Goal: Task Accomplishment & Management: Complete application form

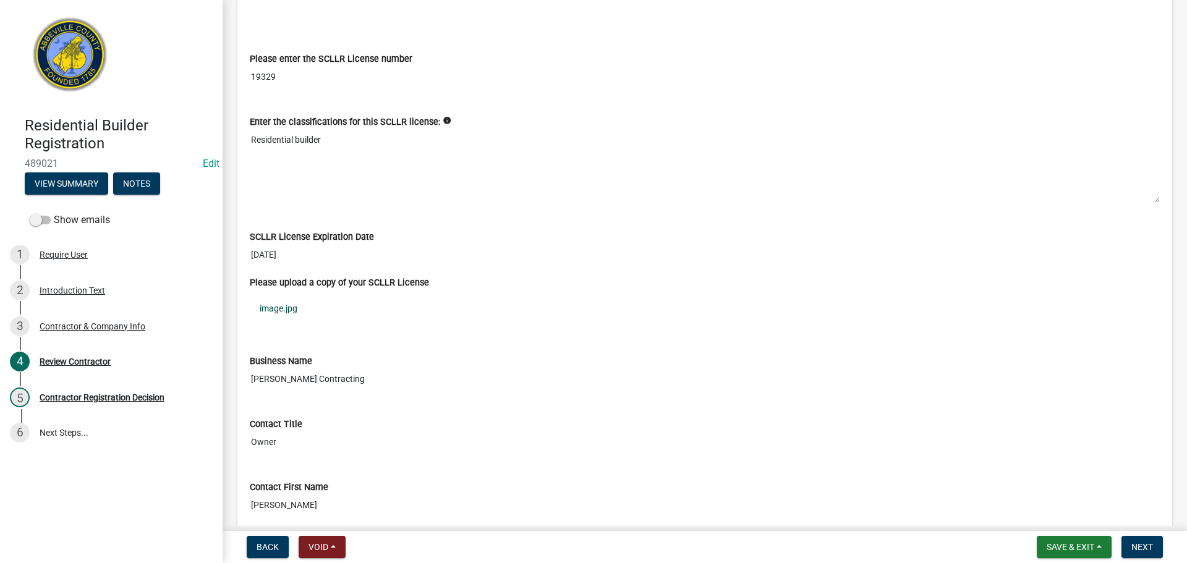
scroll to position [495, 0]
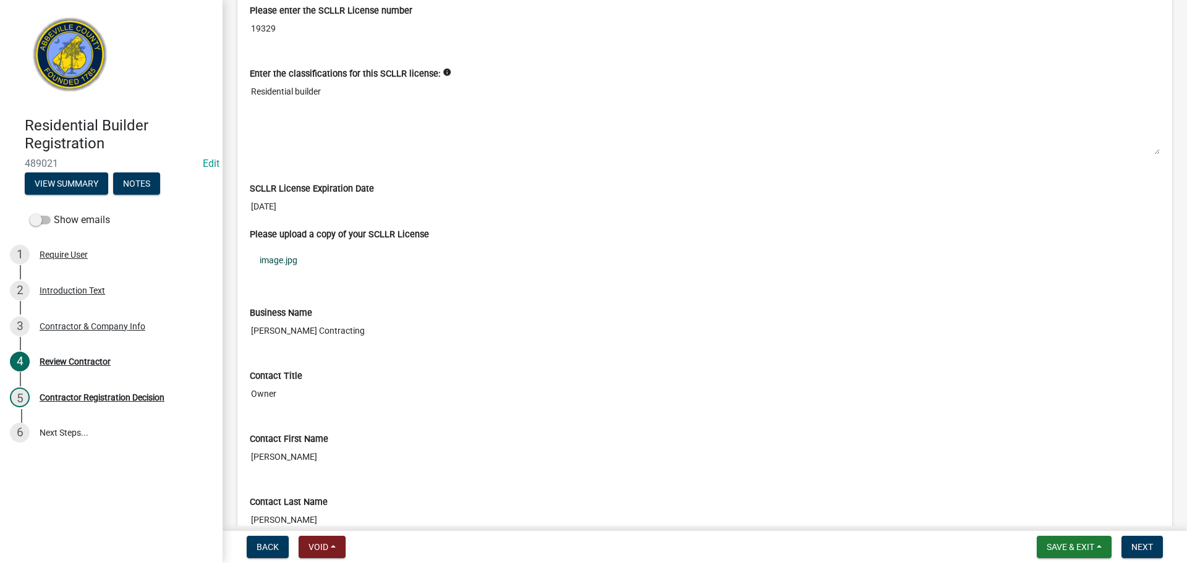
click at [286, 258] on link "image.jpg" at bounding box center [705, 260] width 910 height 28
click at [262, 28] on input "19329" at bounding box center [705, 28] width 910 height 23
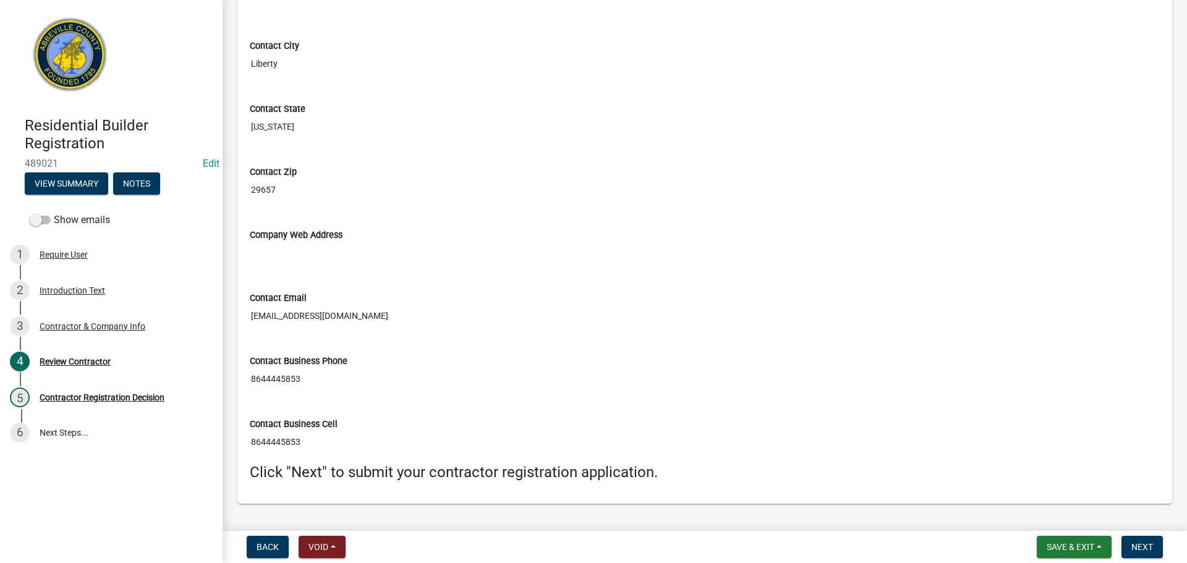
scroll to position [1166, 0]
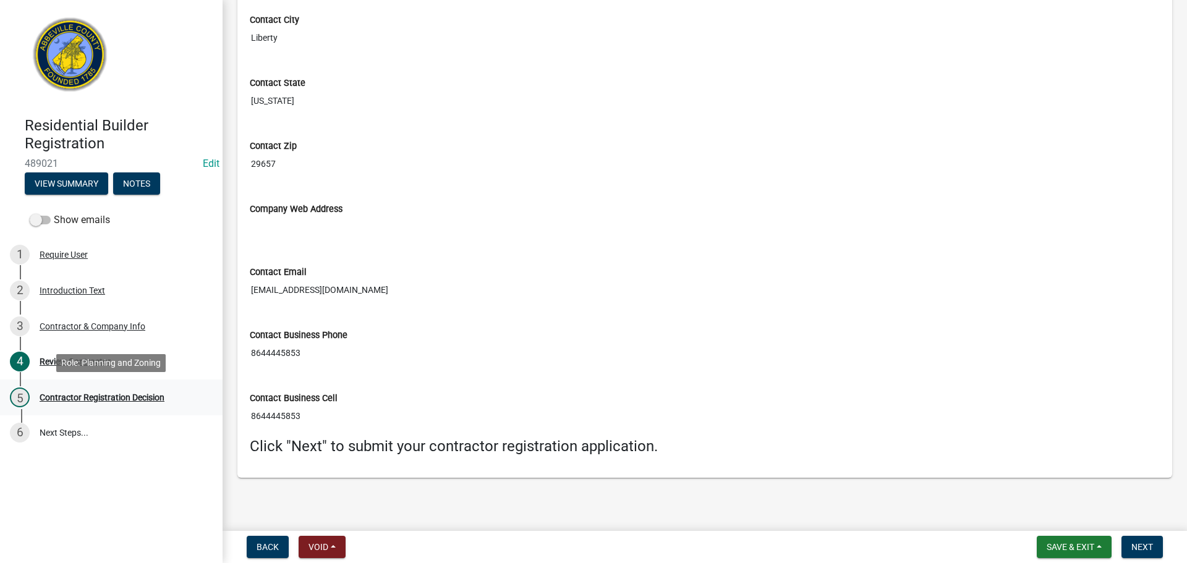
click at [98, 396] on div "Contractor Registration Decision" at bounding box center [102, 397] width 125 height 9
drag, startPoint x: 1146, startPoint y: 540, endPoint x: 1129, endPoint y: 535, distance: 18.2
click at [1145, 540] on button "Next" at bounding box center [1141, 547] width 41 height 22
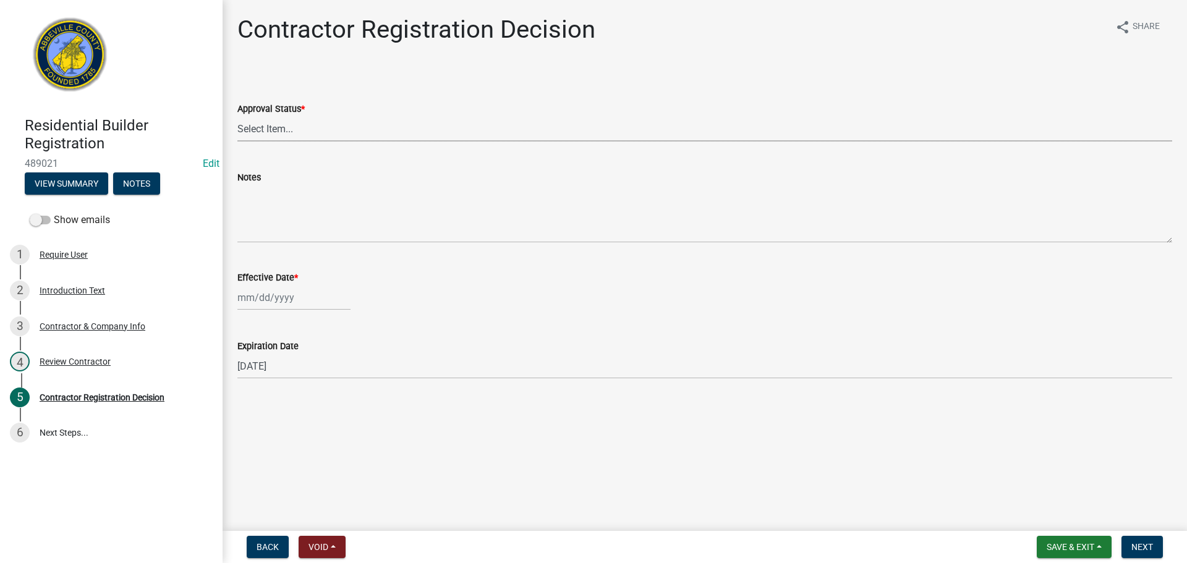
click at [333, 120] on select "Select Item... Approved Denied" at bounding box center [704, 128] width 935 height 25
click at [237, 116] on select "Select Item... Approved Denied" at bounding box center [704, 128] width 935 height 25
select select "4b86b809-39dd-4c68-9f3d-fdb3e7050482"
select select "10"
select select "2025"
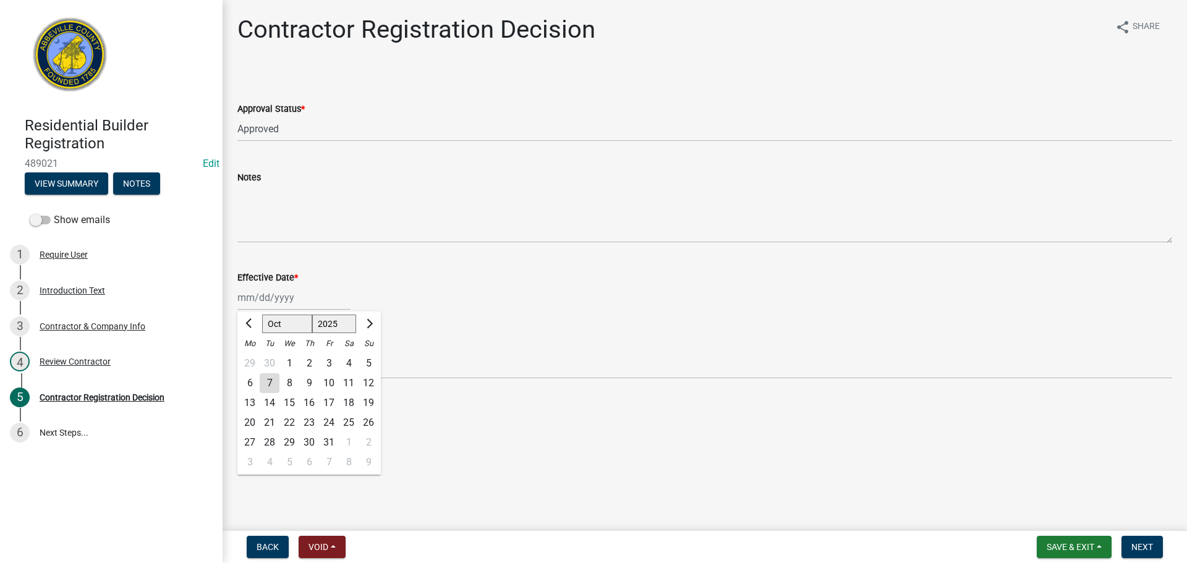
click at [263, 295] on div "[PERSON_NAME] Feb Mar Apr [PERSON_NAME][DATE] Oct Nov [DATE] 1526 1527 1528 152…" at bounding box center [293, 297] width 113 height 25
click at [265, 383] on div "7" at bounding box center [270, 383] width 20 height 20
type input "[DATE]"
click at [82, 362] on div "Review Contractor" at bounding box center [75, 361] width 71 height 9
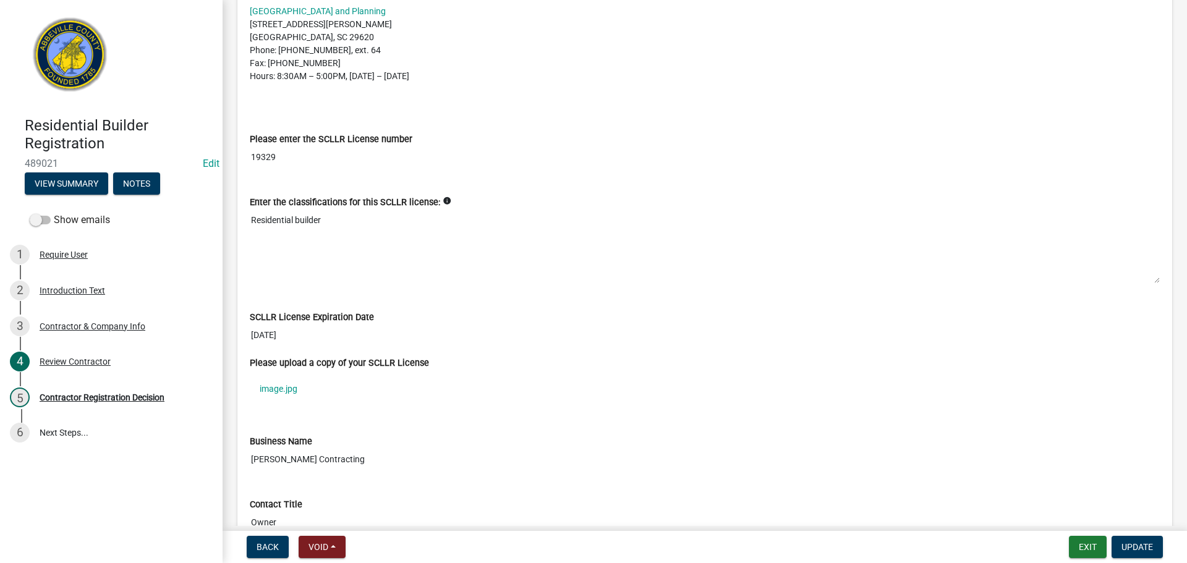
scroll to position [433, 0]
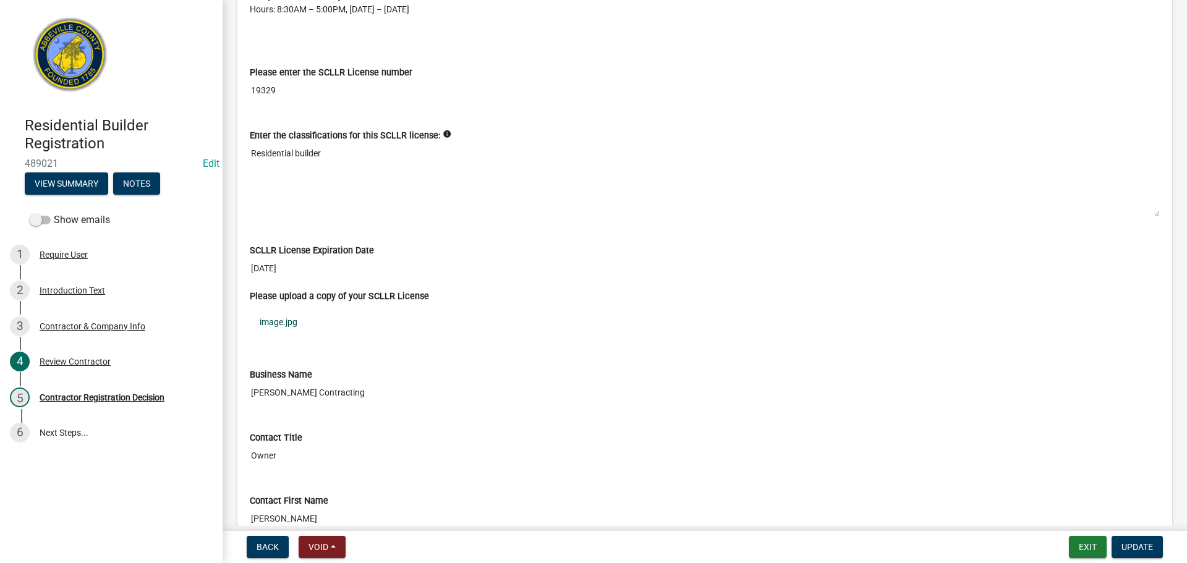
click at [292, 326] on link "image.jpg" at bounding box center [705, 322] width 910 height 28
click at [130, 396] on div "Contractor Registration Decision" at bounding box center [102, 397] width 125 height 9
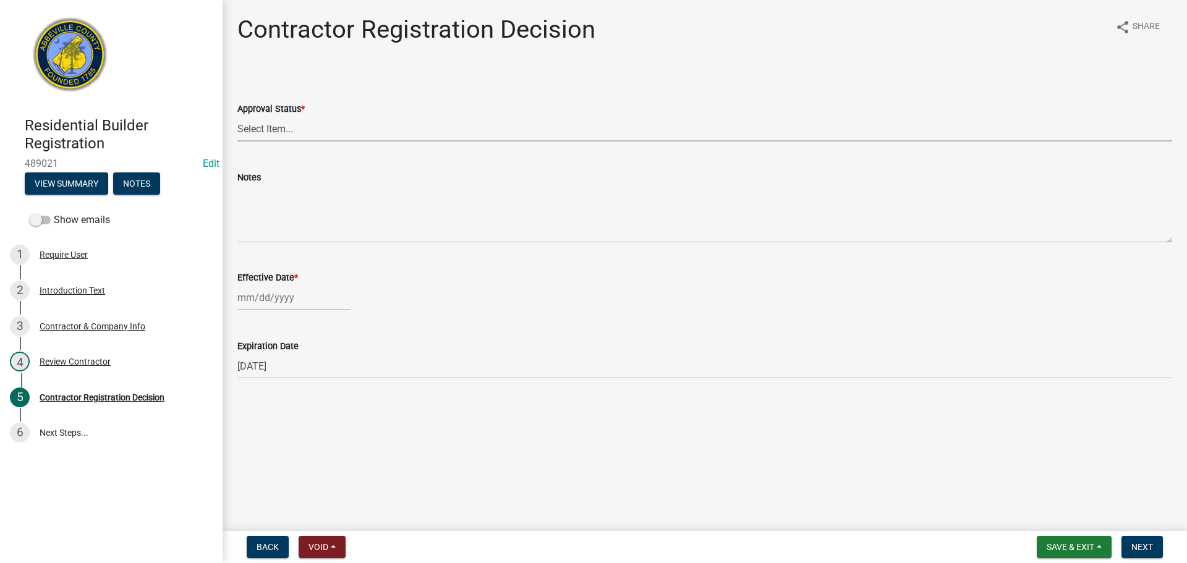
click at [376, 128] on select "Select Item... Approved Denied" at bounding box center [704, 128] width 935 height 25
click at [237, 116] on select "Select Item... Approved Denied" at bounding box center [704, 128] width 935 height 25
select select "4b86b809-39dd-4c68-9f3d-fdb3e7050482"
select select "10"
select select "2025"
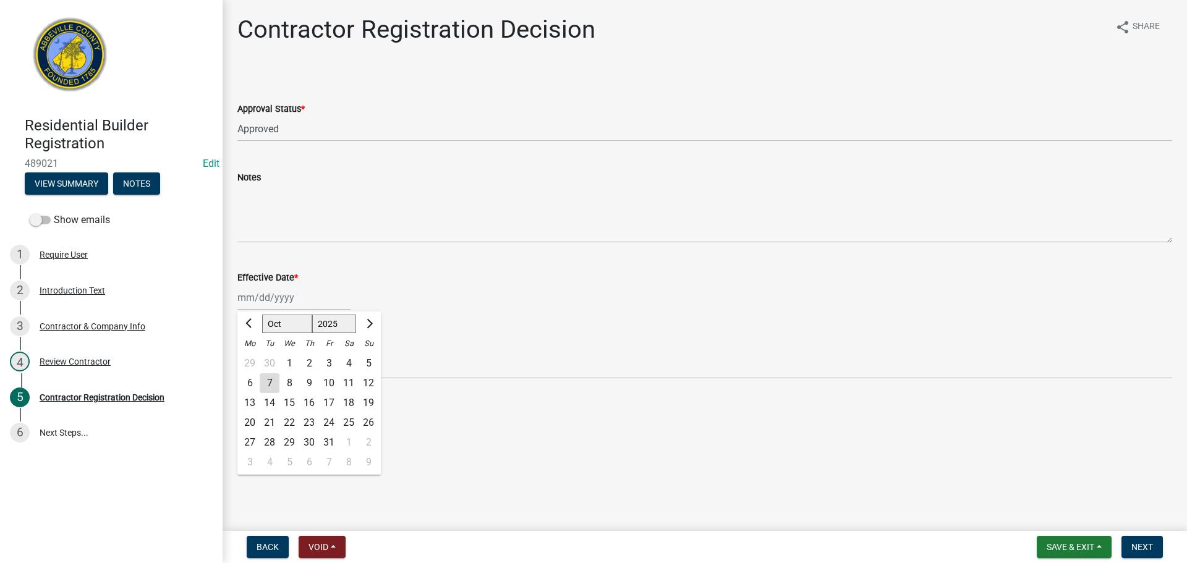
click at [278, 300] on div "[PERSON_NAME] Feb Mar Apr [PERSON_NAME][DATE] Oct Nov [DATE] 1526 1527 1528 152…" at bounding box center [293, 297] width 113 height 25
click at [268, 376] on div "7" at bounding box center [270, 383] width 20 height 20
type input "[DATE]"
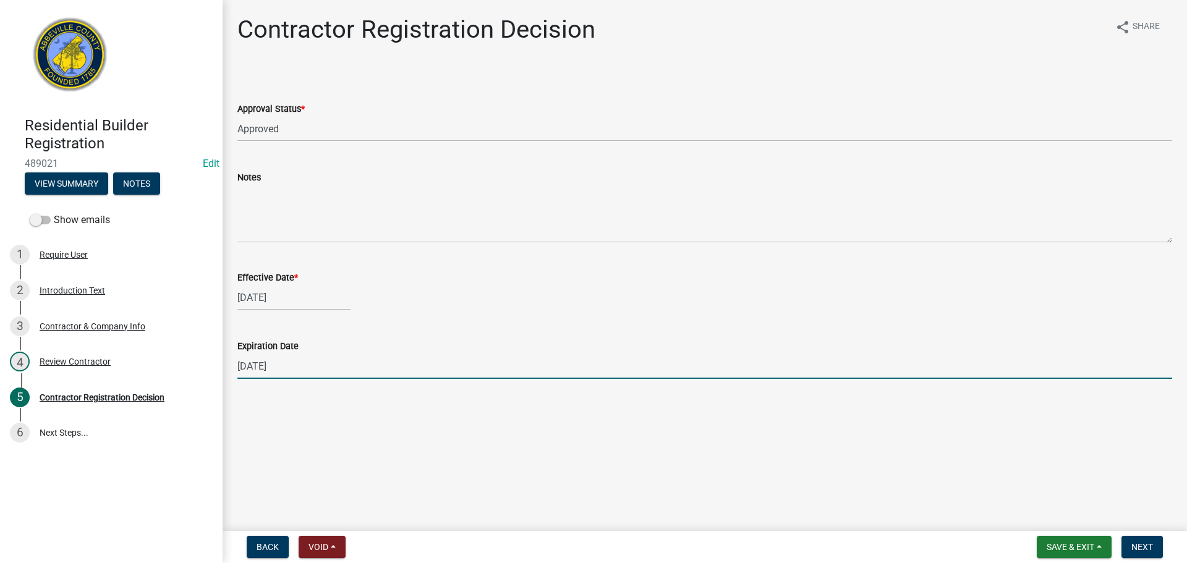
click at [263, 364] on input "[DATE]" at bounding box center [704, 366] width 935 height 25
click at [236, 365] on div "Expiration Date [DATE]" at bounding box center [704, 349] width 953 height 57
click at [250, 363] on input "[DATE]" at bounding box center [704, 366] width 935 height 25
click at [294, 364] on input "[DATE]" at bounding box center [704, 366] width 935 height 25
type input "[DATE]"
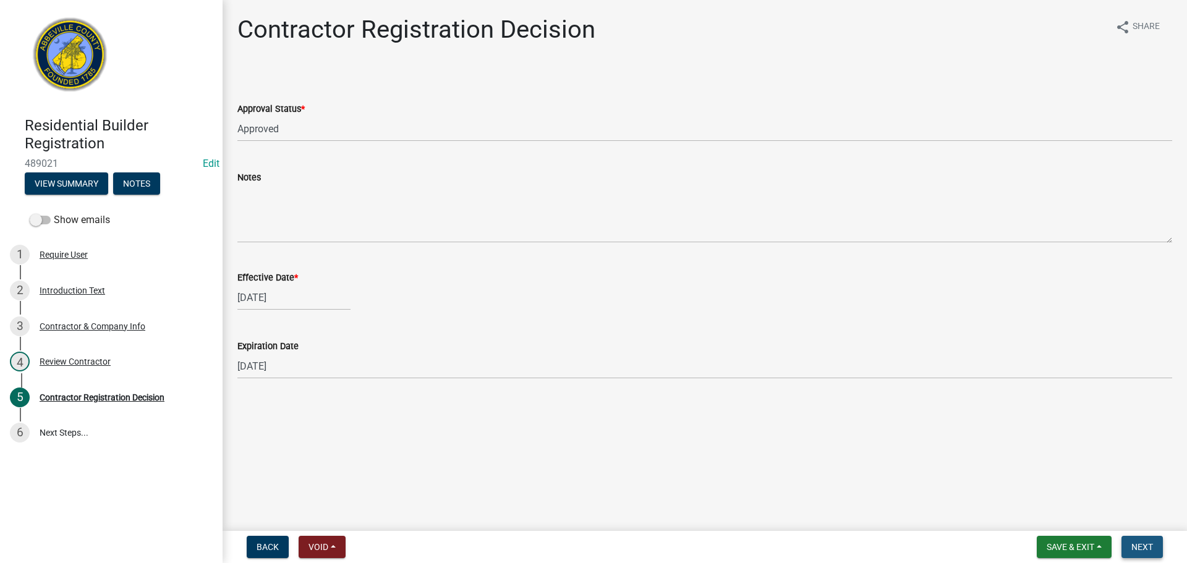
click at [1137, 542] on span "Next" at bounding box center [1142, 547] width 22 height 10
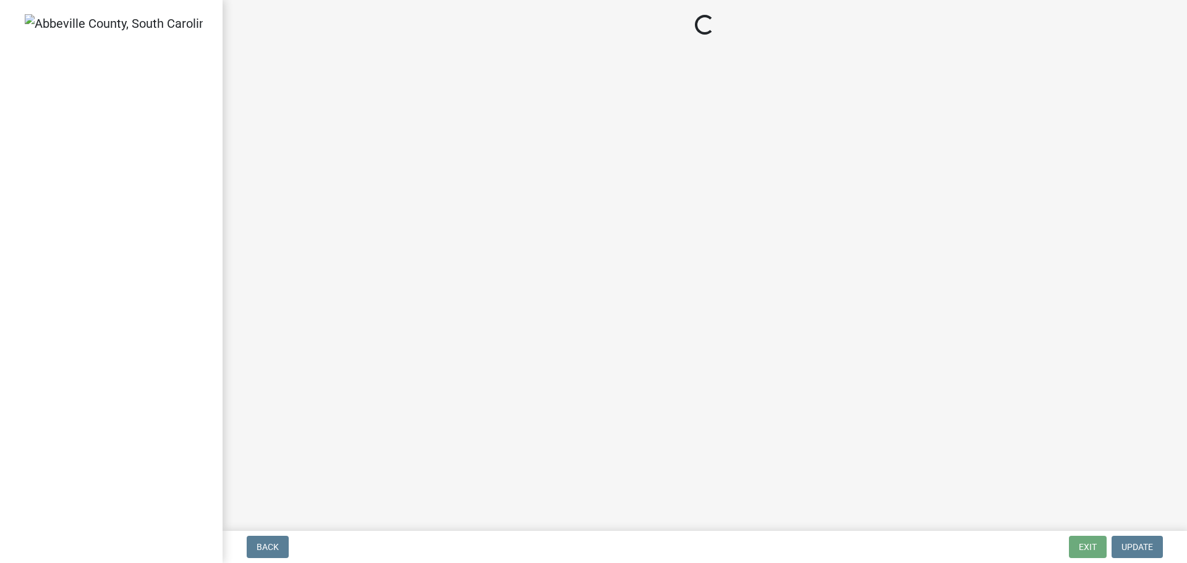
select select "3: 3"
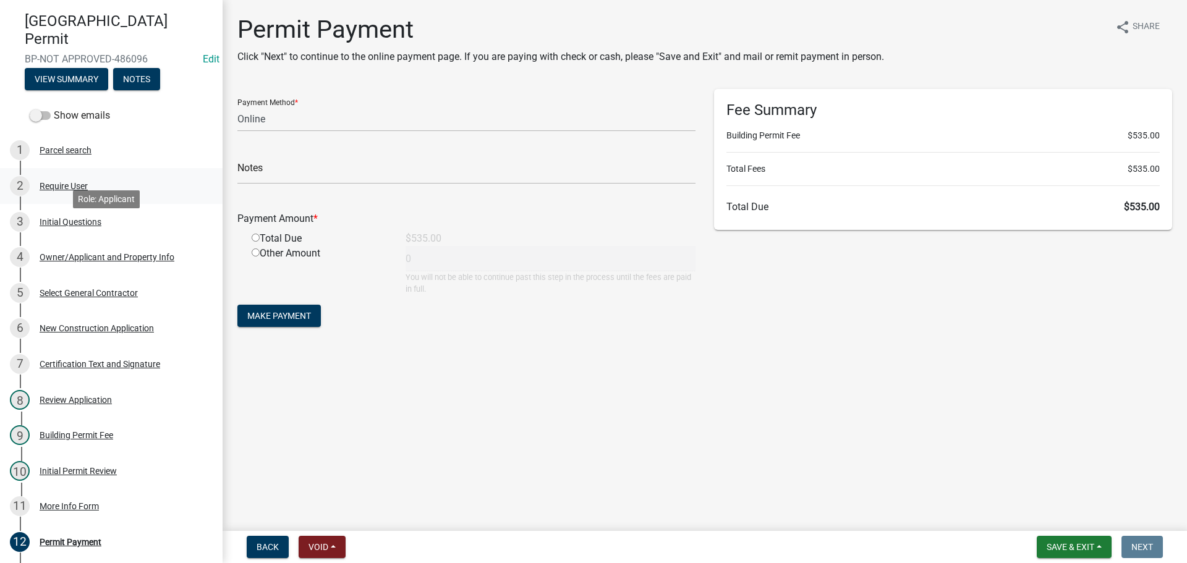
scroll to position [124, 0]
